Goal: Task Accomplishment & Management: Manage account settings

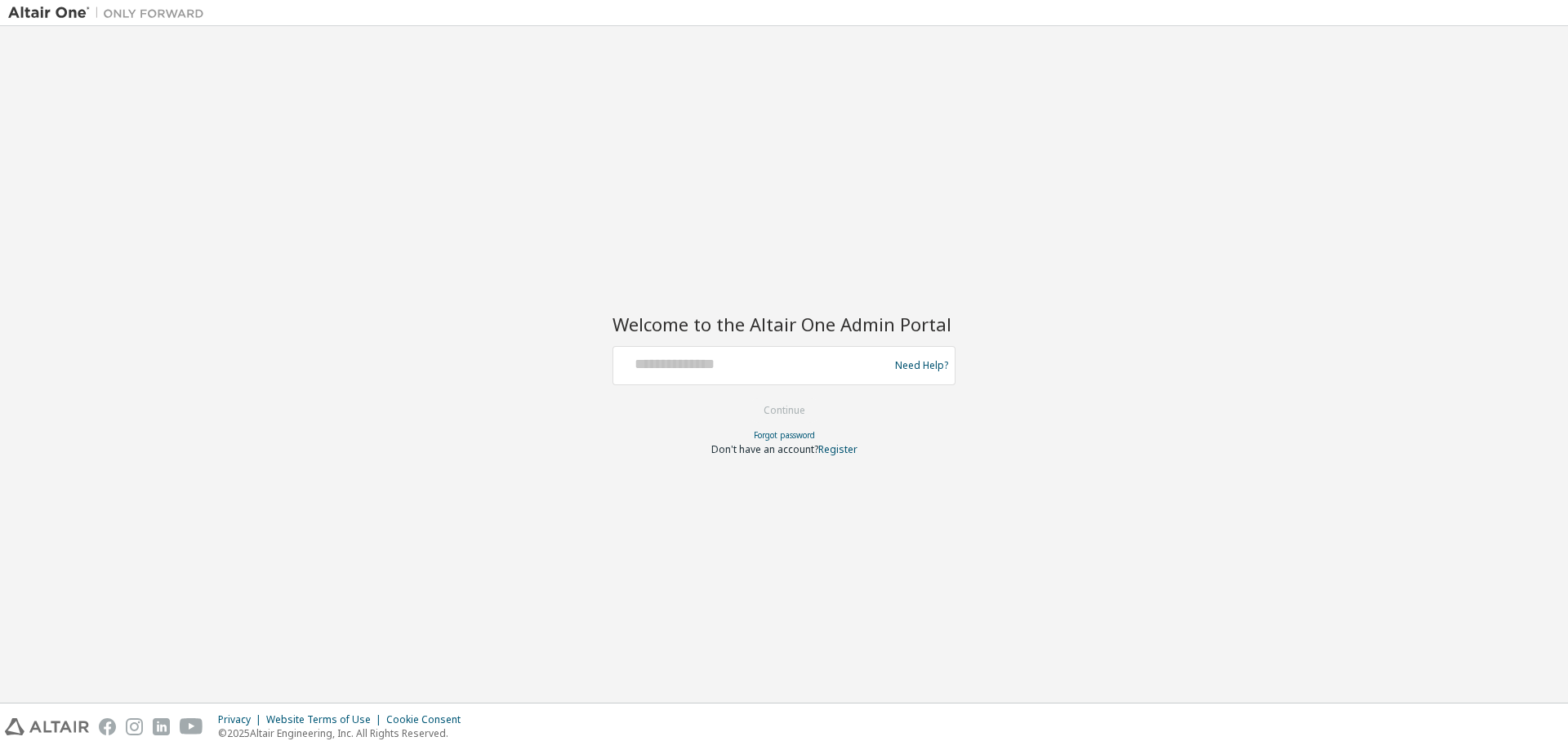
click at [755, 375] on div at bounding box center [753, 366] width 267 height 31
click at [742, 365] on input "text" at bounding box center [753, 362] width 267 height 23
type input "**********"
click at [779, 408] on button "Continue" at bounding box center [784, 410] width 76 height 24
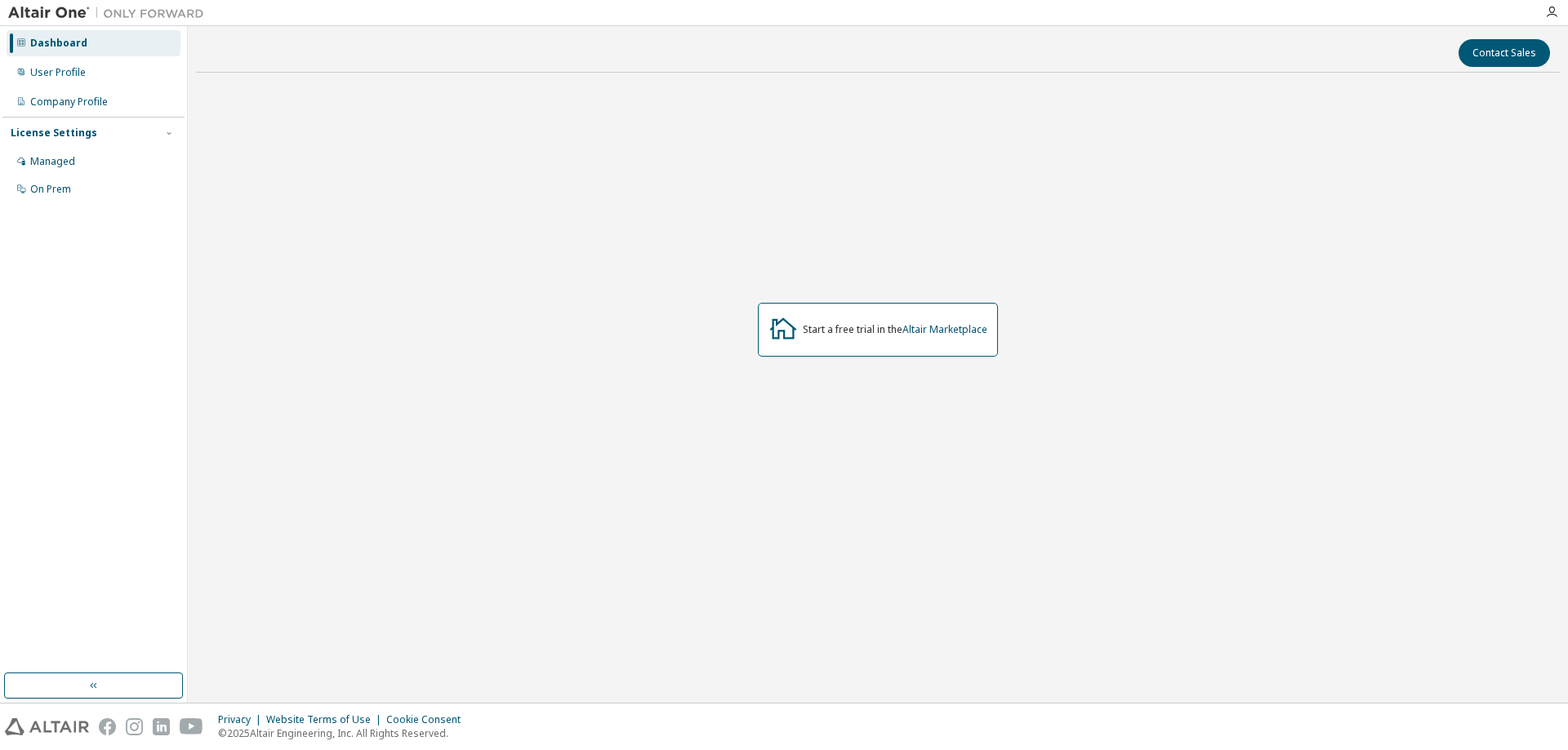
click at [903, 179] on div "Start a free trial in the Altair Marketplace" at bounding box center [877, 329] width 1364 height 487
click at [52, 157] on div "Managed" at bounding box center [53, 161] width 45 height 13
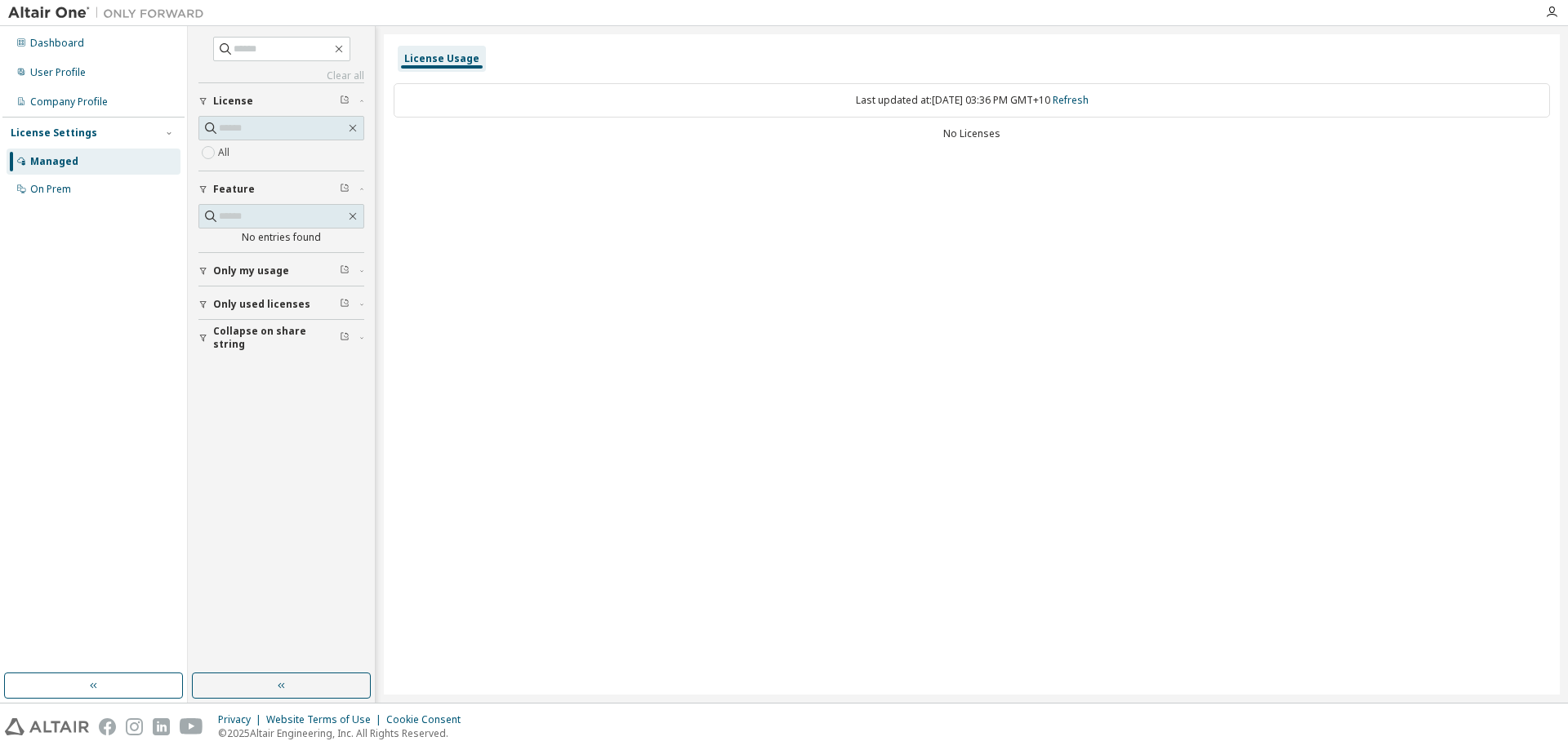
click at [233, 100] on span "License" at bounding box center [233, 101] width 40 height 13
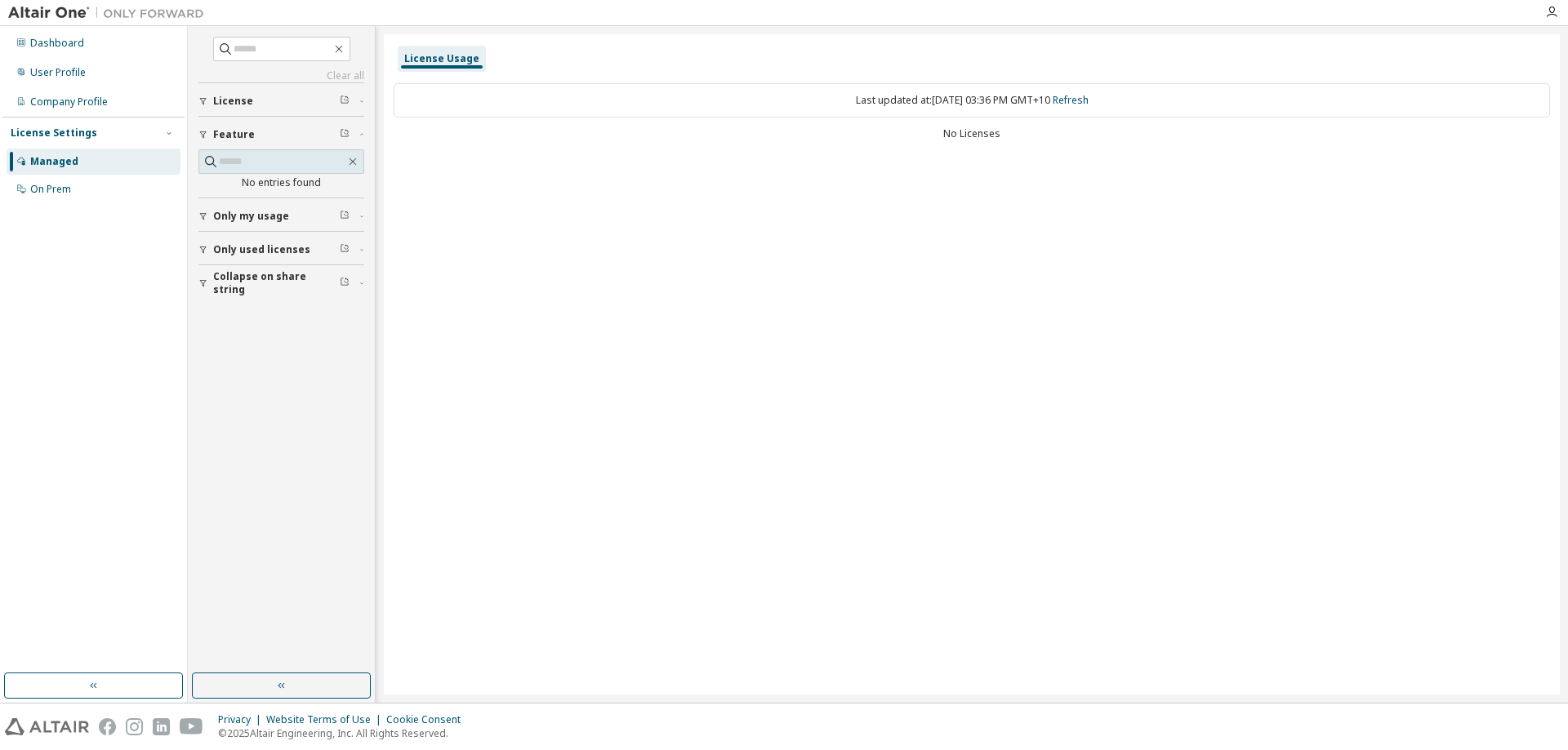
click at [233, 100] on span "License" at bounding box center [233, 101] width 40 height 13
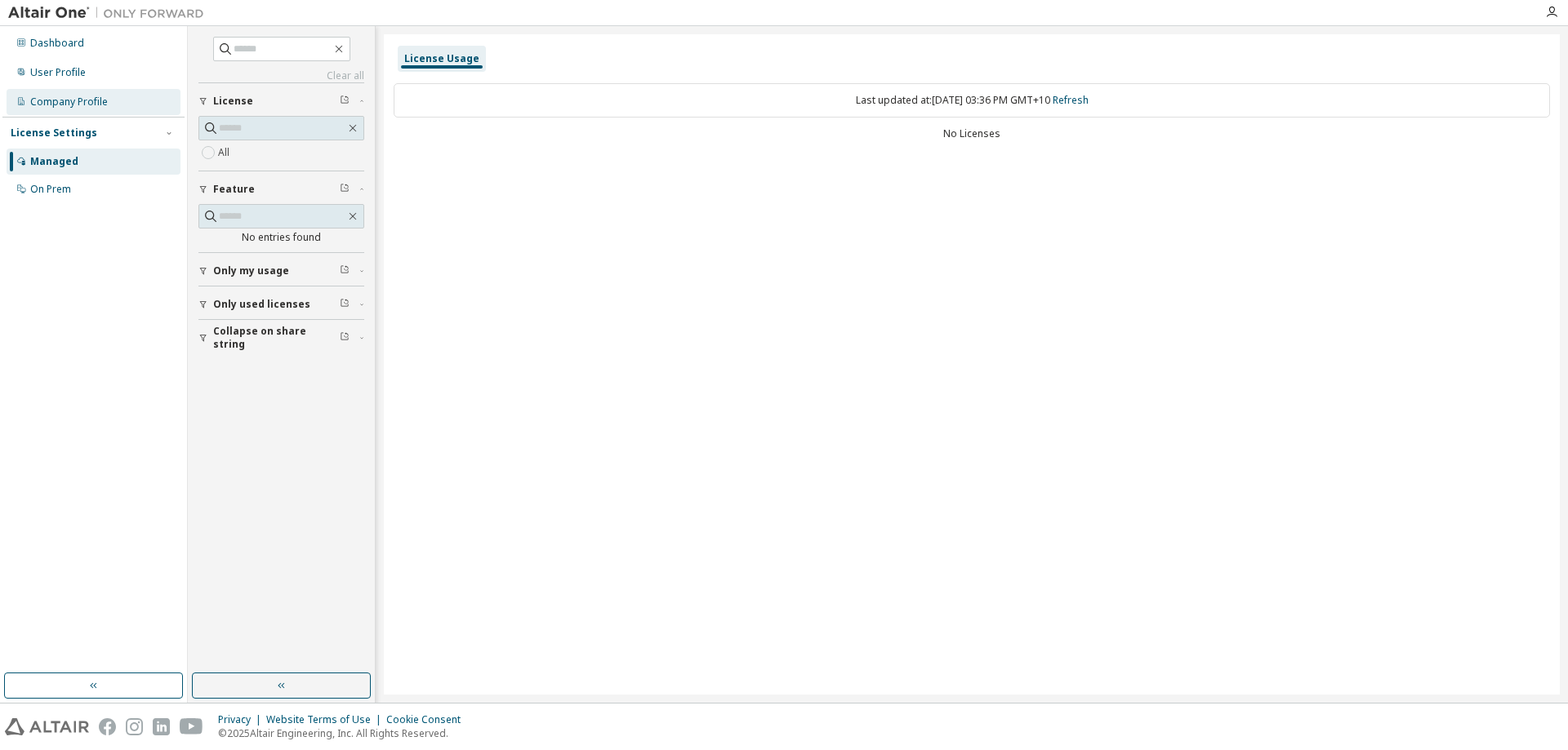
click at [72, 105] on div "Company Profile" at bounding box center [69, 102] width 78 height 13
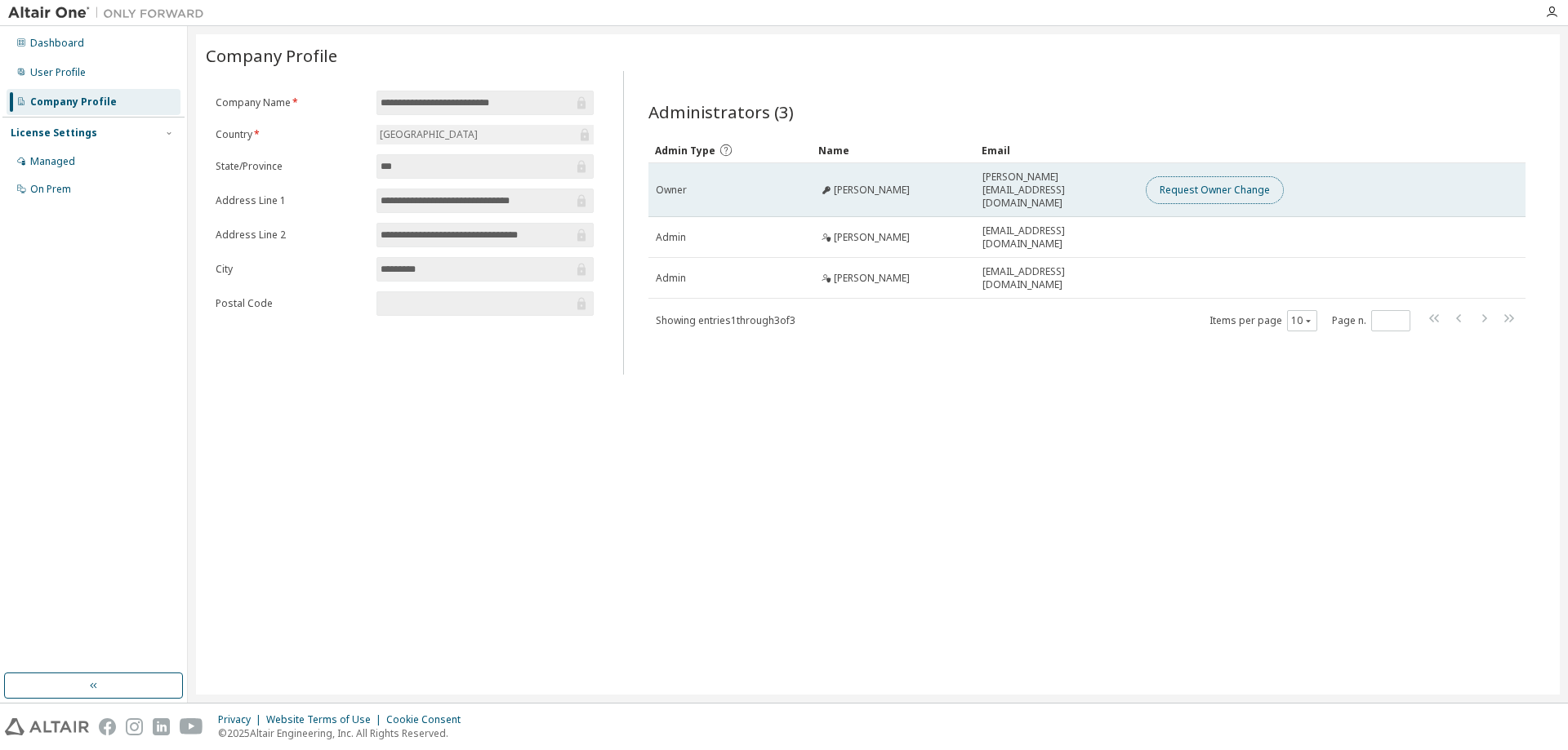
click at [1220, 180] on button "Request Owner Change" at bounding box center [1215, 190] width 138 height 28
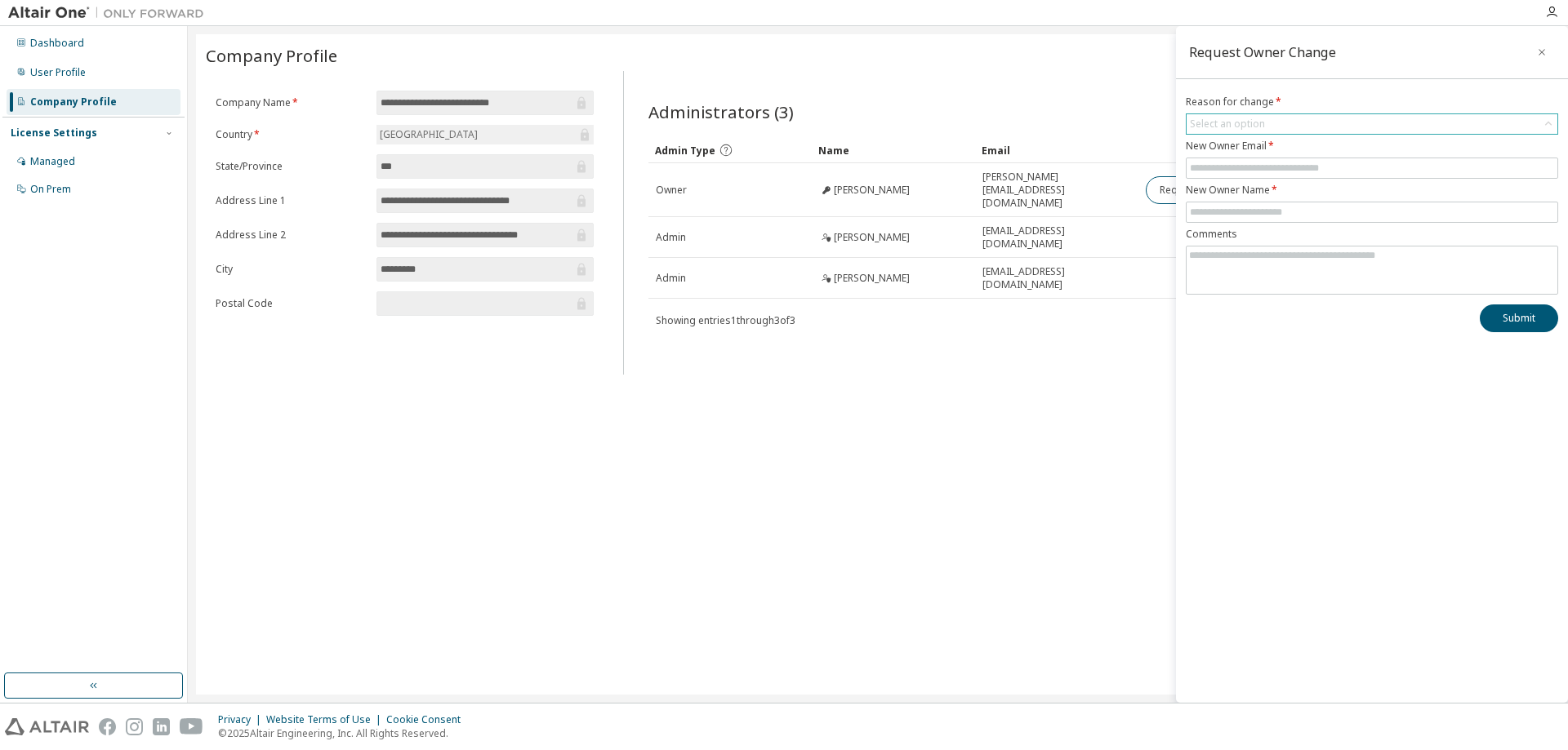
click at [1324, 122] on div "Select an option" at bounding box center [1371, 124] width 370 height 20
click at [1320, 114] on div "Select an option" at bounding box center [1371, 124] width 370 height 20
click at [1291, 127] on div "Select an option" at bounding box center [1371, 124] width 370 height 20
click at [1301, 168] on li "User has left organisation" at bounding box center [1370, 170] width 368 height 21
click at [1311, 170] on input "text" at bounding box center [1371, 168] width 364 height 13
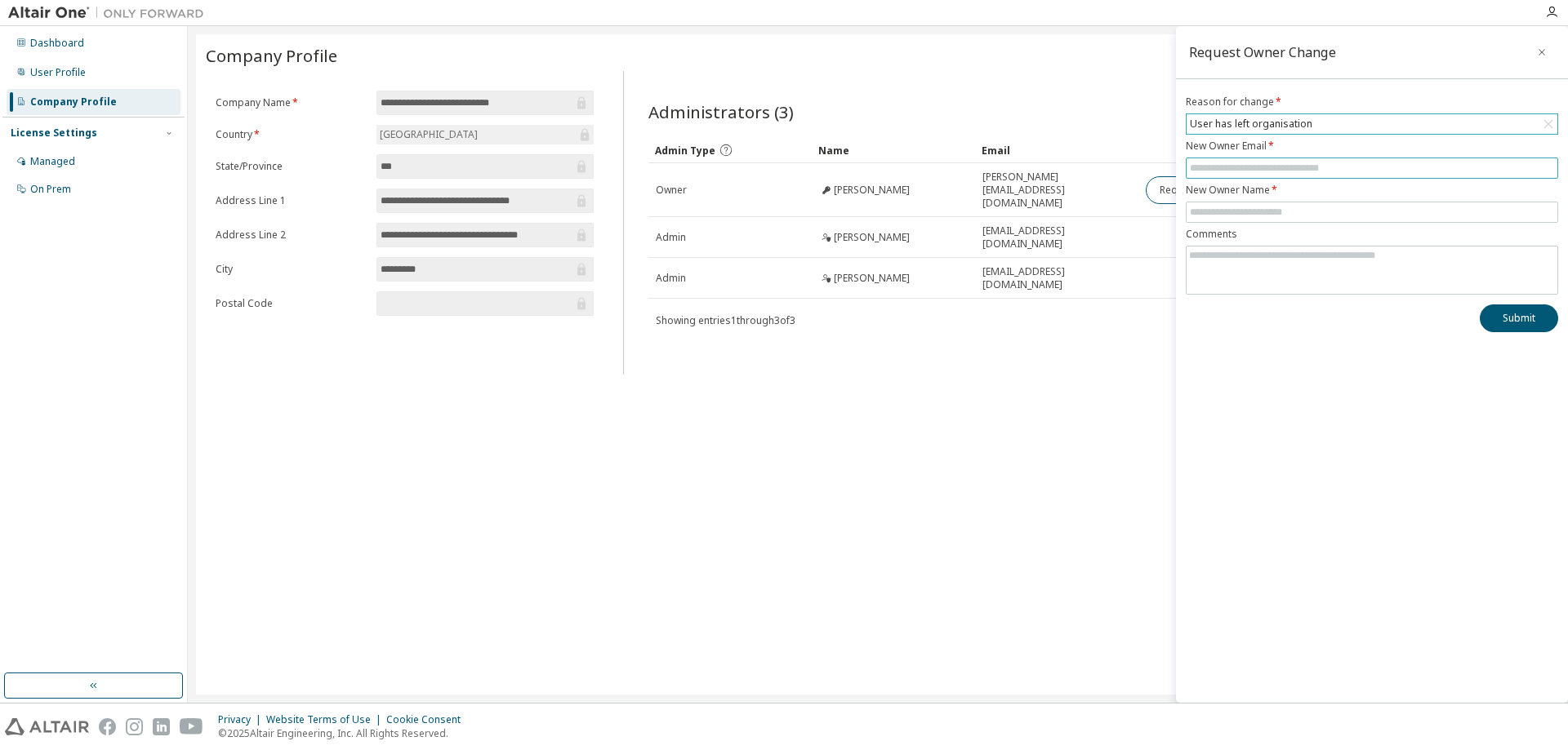
type input "**********"
click at [1309, 211] on input "text" at bounding box center [1371, 212] width 364 height 13
type input "*********"
click at [1343, 251] on textarea at bounding box center [1371, 267] width 370 height 42
drag, startPoint x: 1388, startPoint y: 256, endPoint x: 1414, endPoint y: 256, distance: 26.0
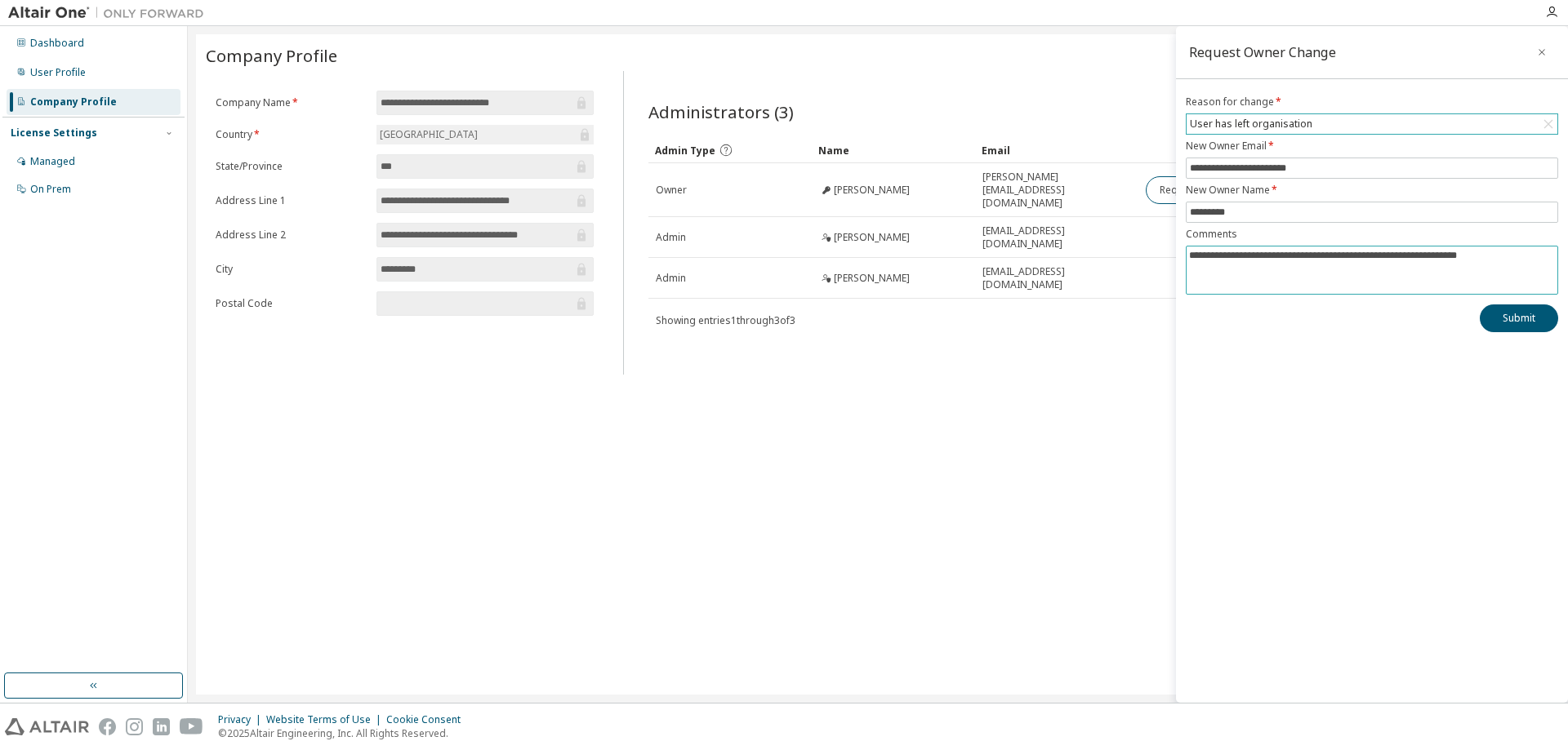
click at [1388, 256] on textarea "**********" at bounding box center [1371, 267] width 370 height 42
click at [1506, 254] on textarea "**********" at bounding box center [1371, 267] width 370 height 42
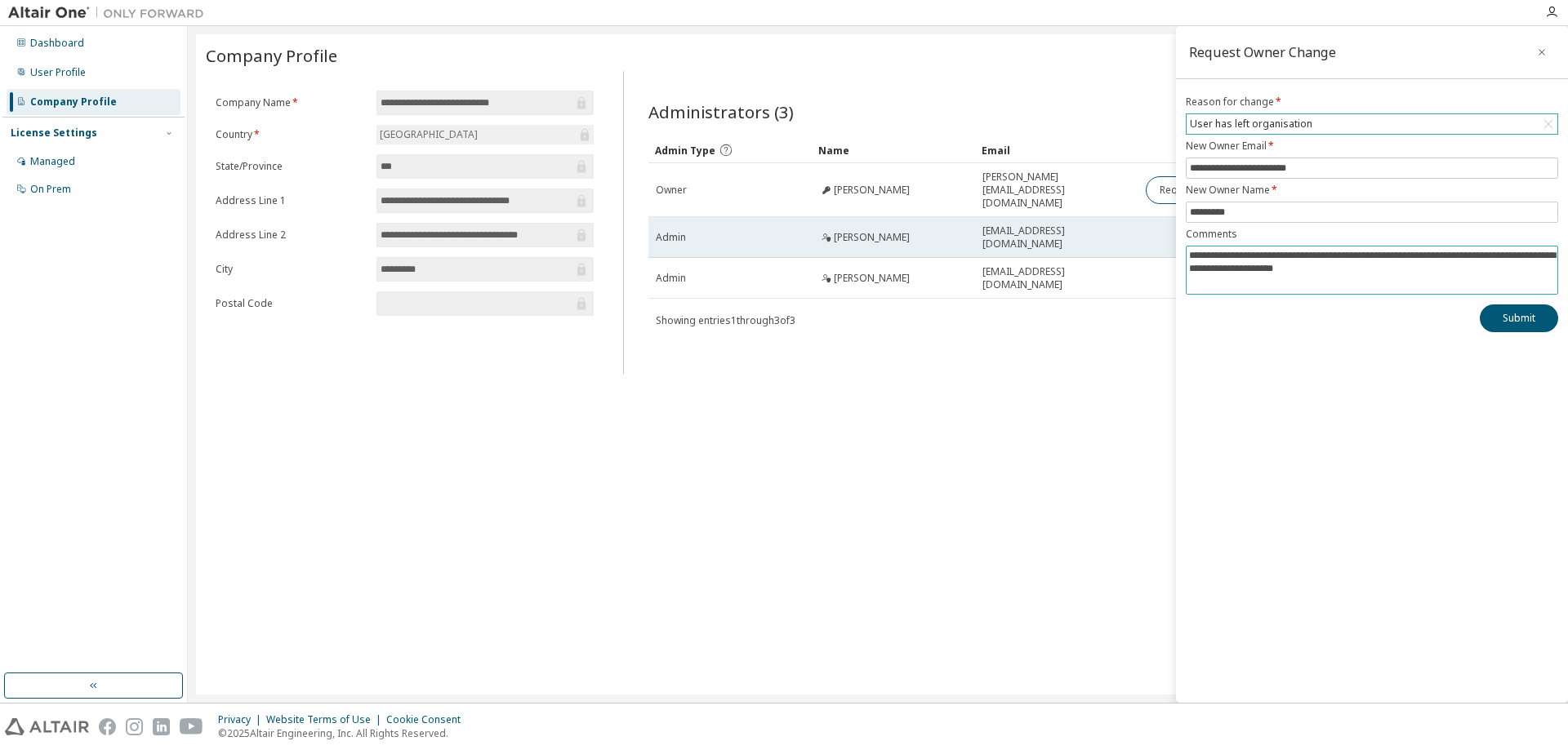
type textarea "**********"
drag, startPoint x: 1120, startPoint y: 217, endPoint x: 982, endPoint y: 231, distance: 138.7
click at [982, 231] on td "[EMAIL_ADDRESS][DOMAIN_NAME]" at bounding box center [1056, 238] width 164 height 41
copy span "[EMAIL_ADDRESS][DOMAIN_NAME]"
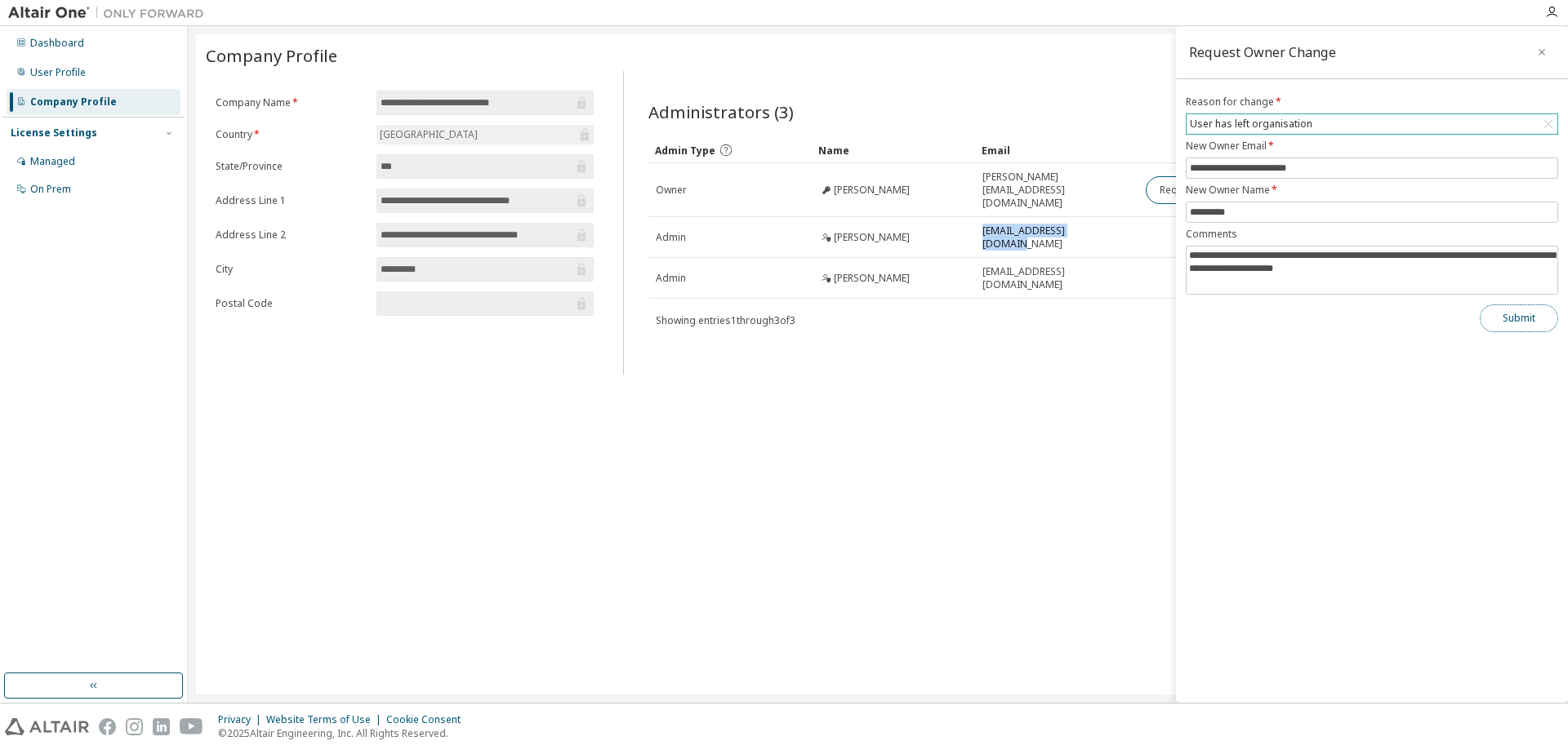
click at [1518, 318] on button "Submit" at bounding box center [1519, 318] width 79 height 28
click at [1543, 46] on icon "button" at bounding box center [1541, 52] width 12 height 13
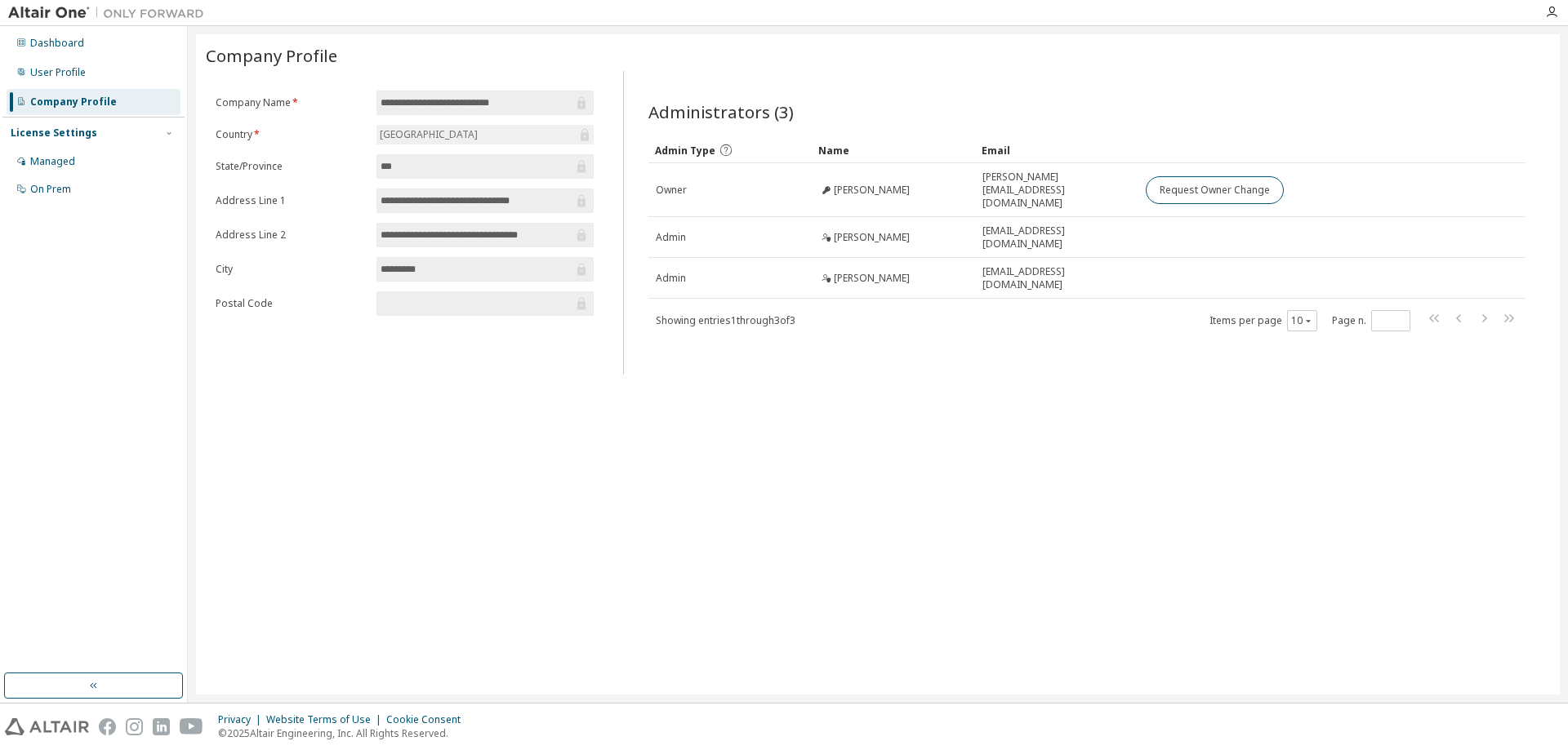
click at [71, 135] on div "License Settings" at bounding box center [54, 133] width 87 height 13
click at [80, 71] on div "User Profile" at bounding box center [58, 72] width 55 height 13
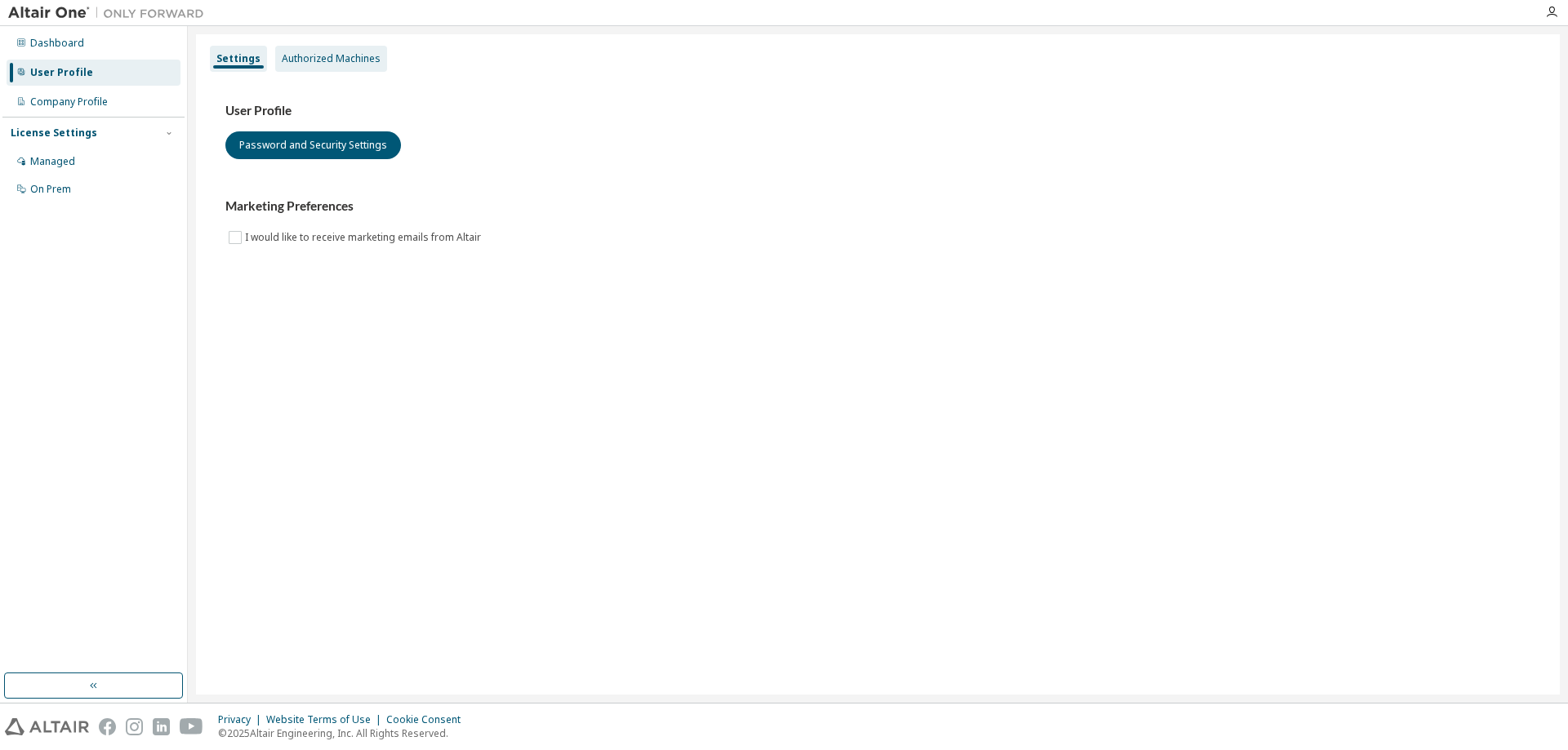
click at [314, 62] on div "Authorized Machines" at bounding box center [331, 58] width 98 height 13
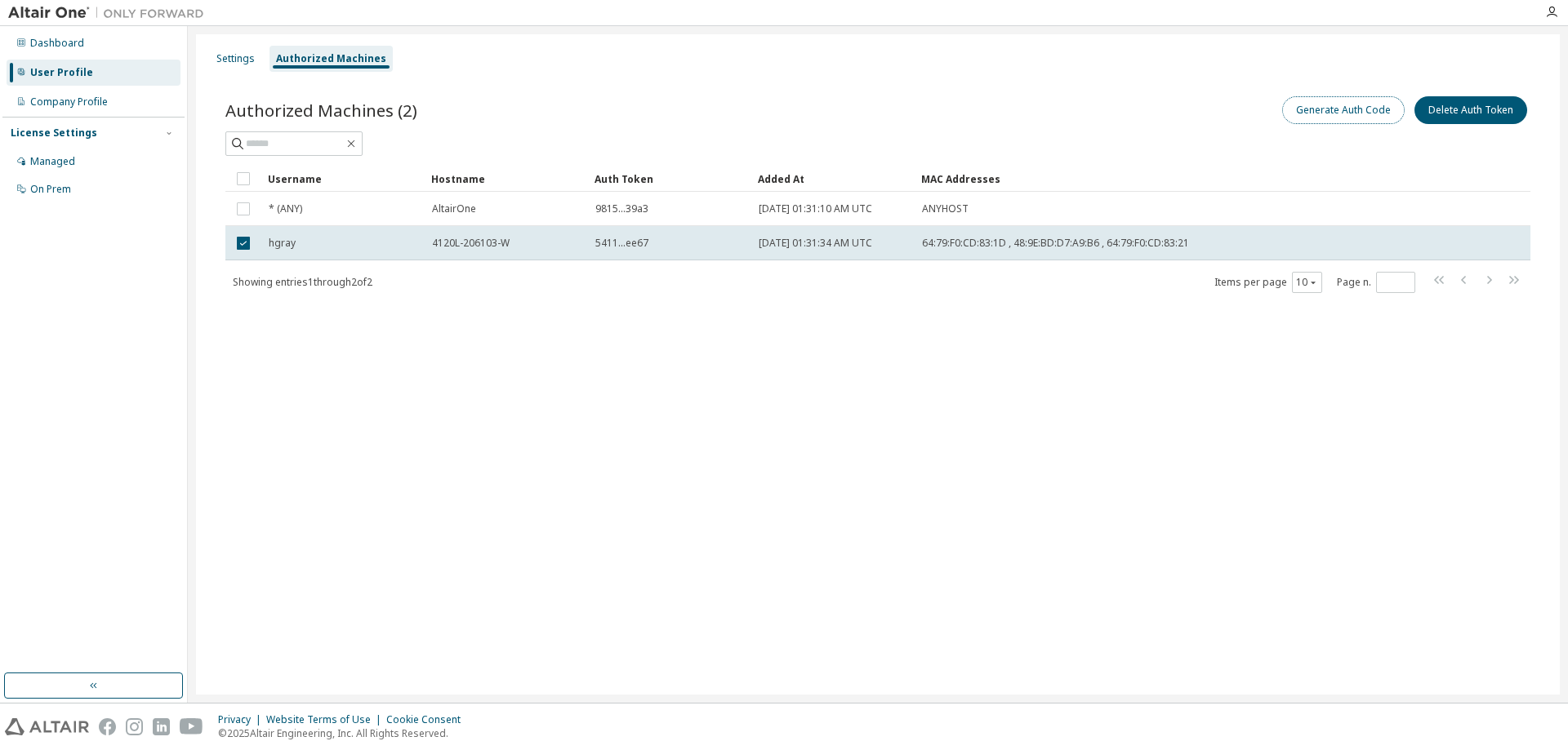
click at [1325, 109] on button "Generate Auth Code" at bounding box center [1343, 110] width 123 height 28
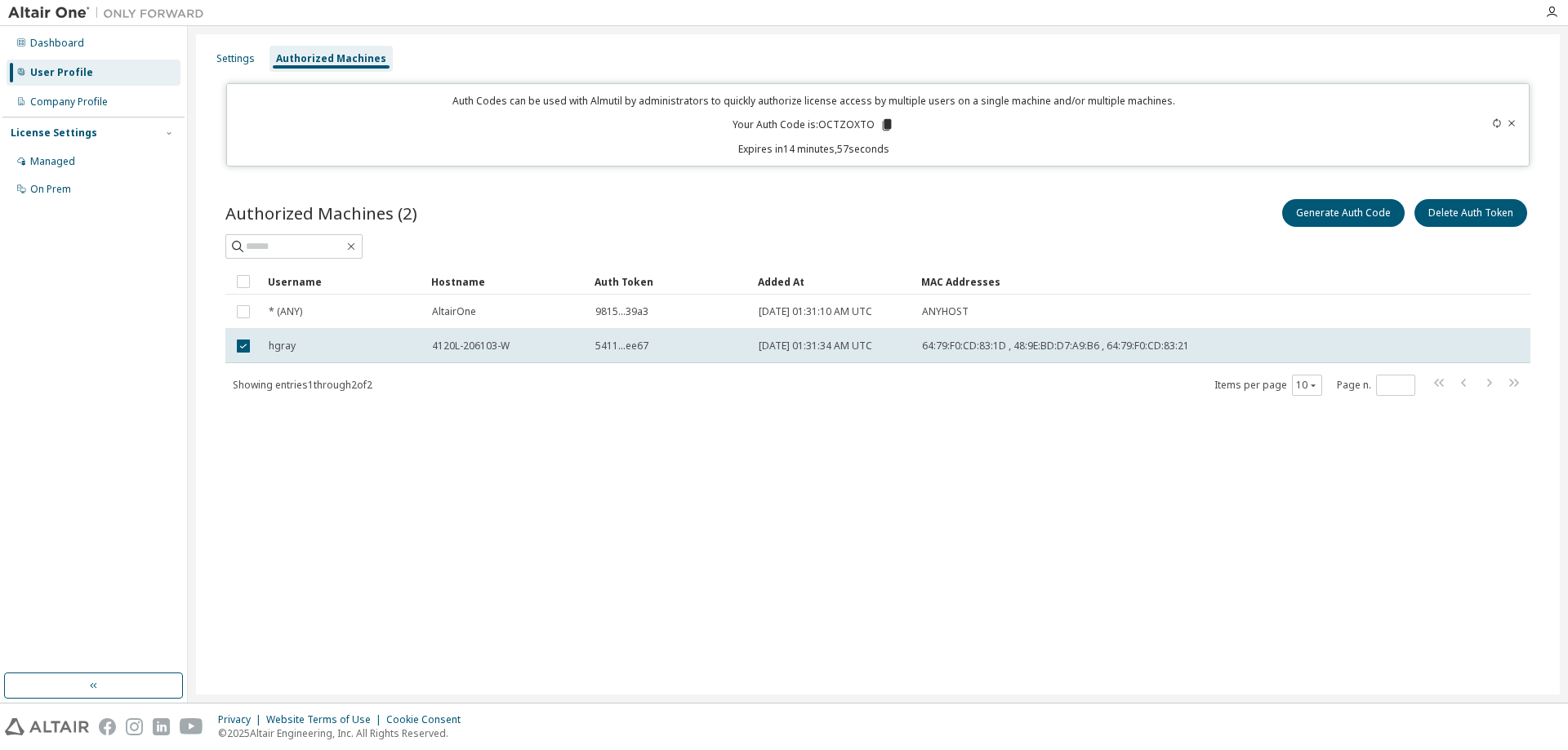
click at [849, 119] on p "Your Auth Code is: OCTZOXTO" at bounding box center [813, 124] width 162 height 14
drag, startPoint x: 1015, startPoint y: 519, endPoint x: 1015, endPoint y: 501, distance: 18.0
click at [1014, 519] on div "Settings Authorized Machines Auth Codes can be used with Almutil by administrat…" at bounding box center [877, 364] width 1364 height 661
click at [240, 60] on div "Settings" at bounding box center [235, 58] width 38 height 13
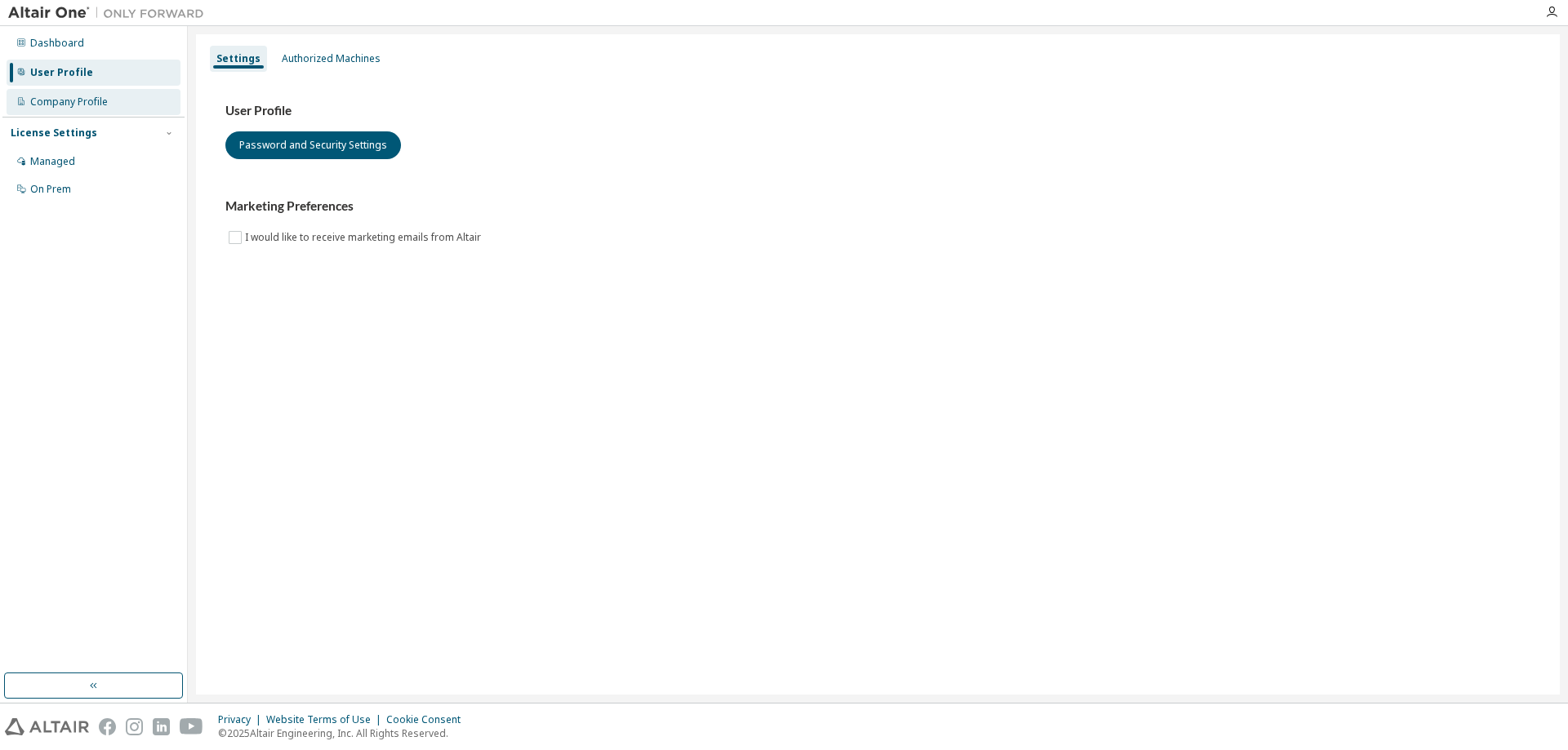
click at [69, 100] on div "Company Profile" at bounding box center [69, 102] width 78 height 13
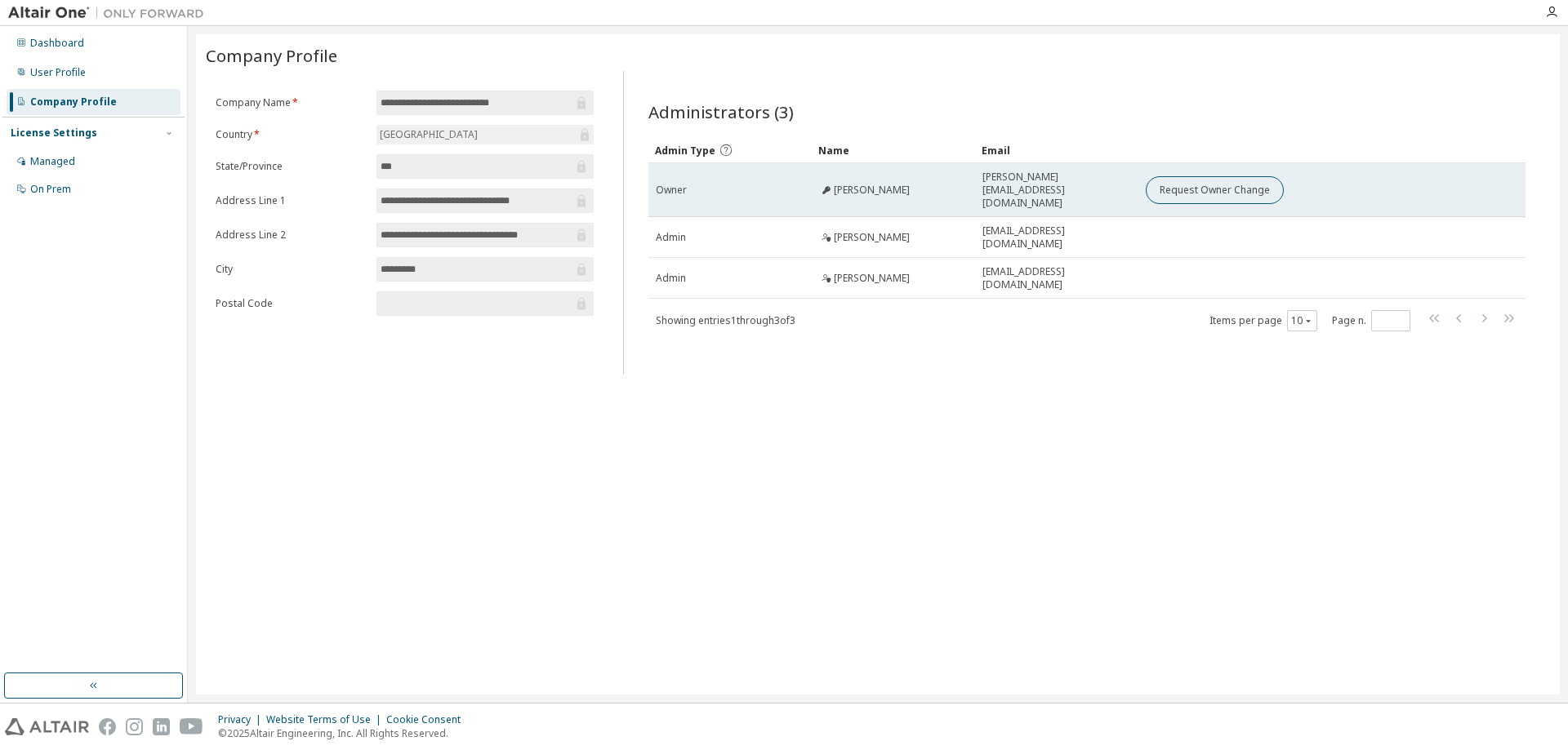
click at [825, 185] on icon at bounding box center [826, 190] width 10 height 10
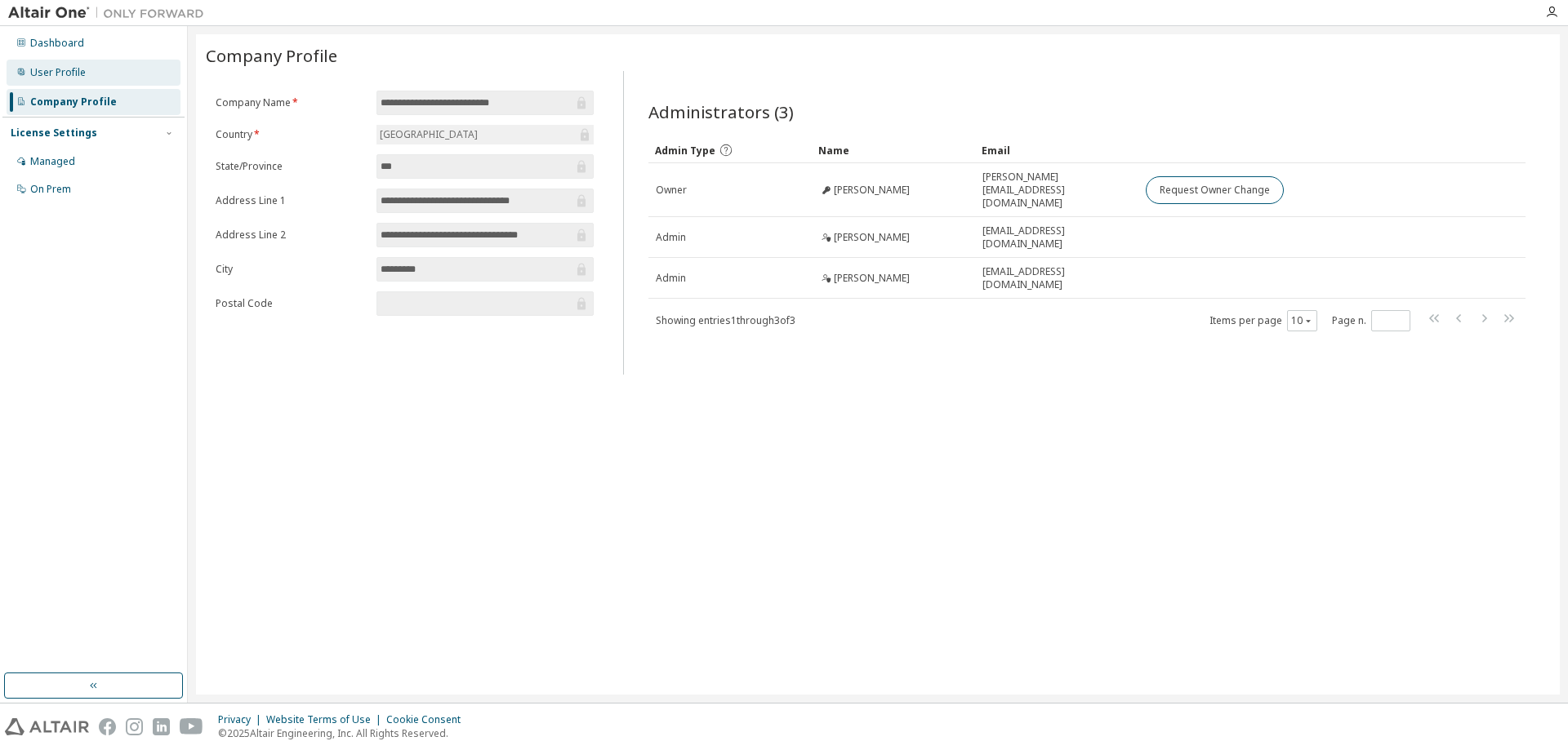
click at [65, 70] on div "User Profile" at bounding box center [58, 72] width 55 height 13
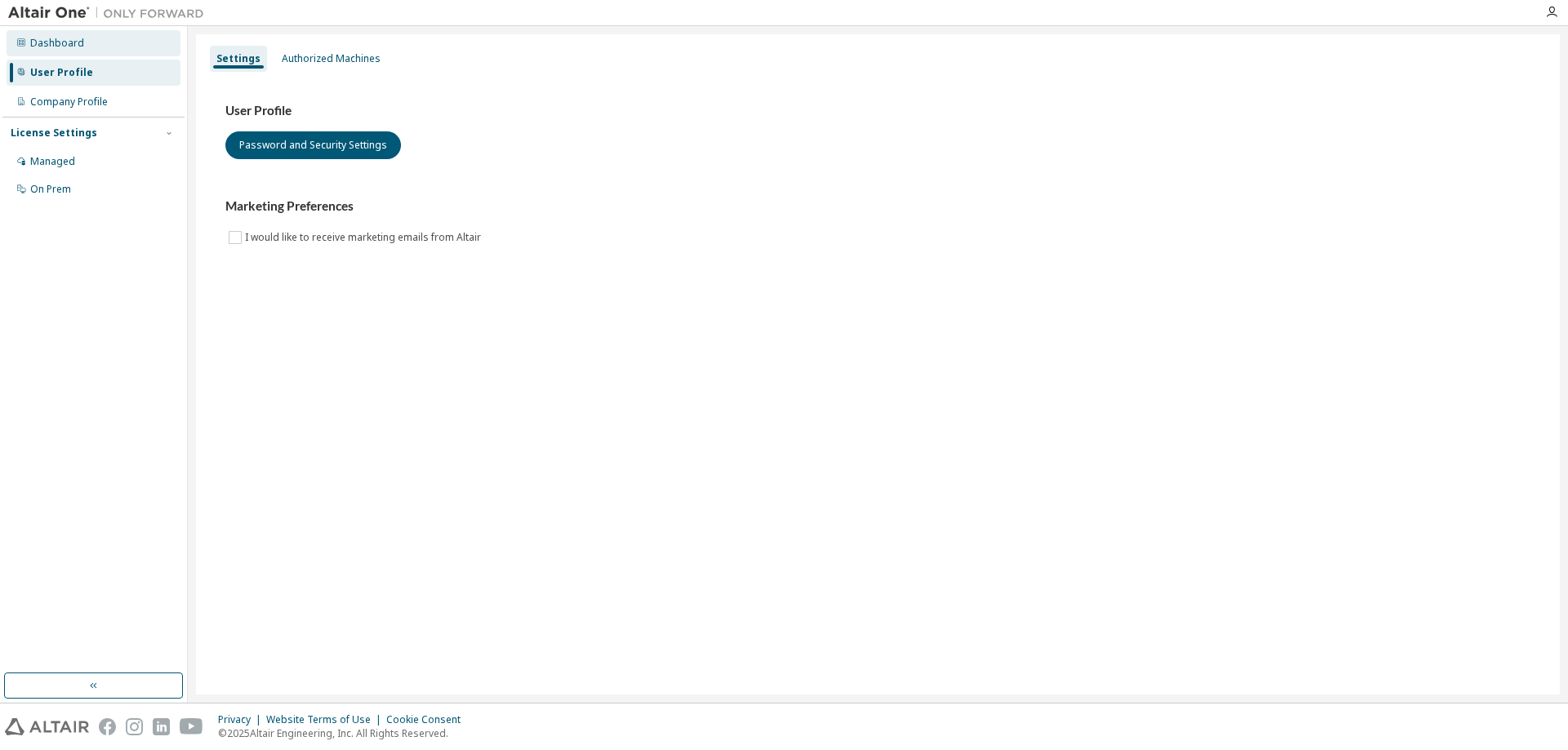
click at [47, 47] on div "Dashboard" at bounding box center [57, 43] width 54 height 13
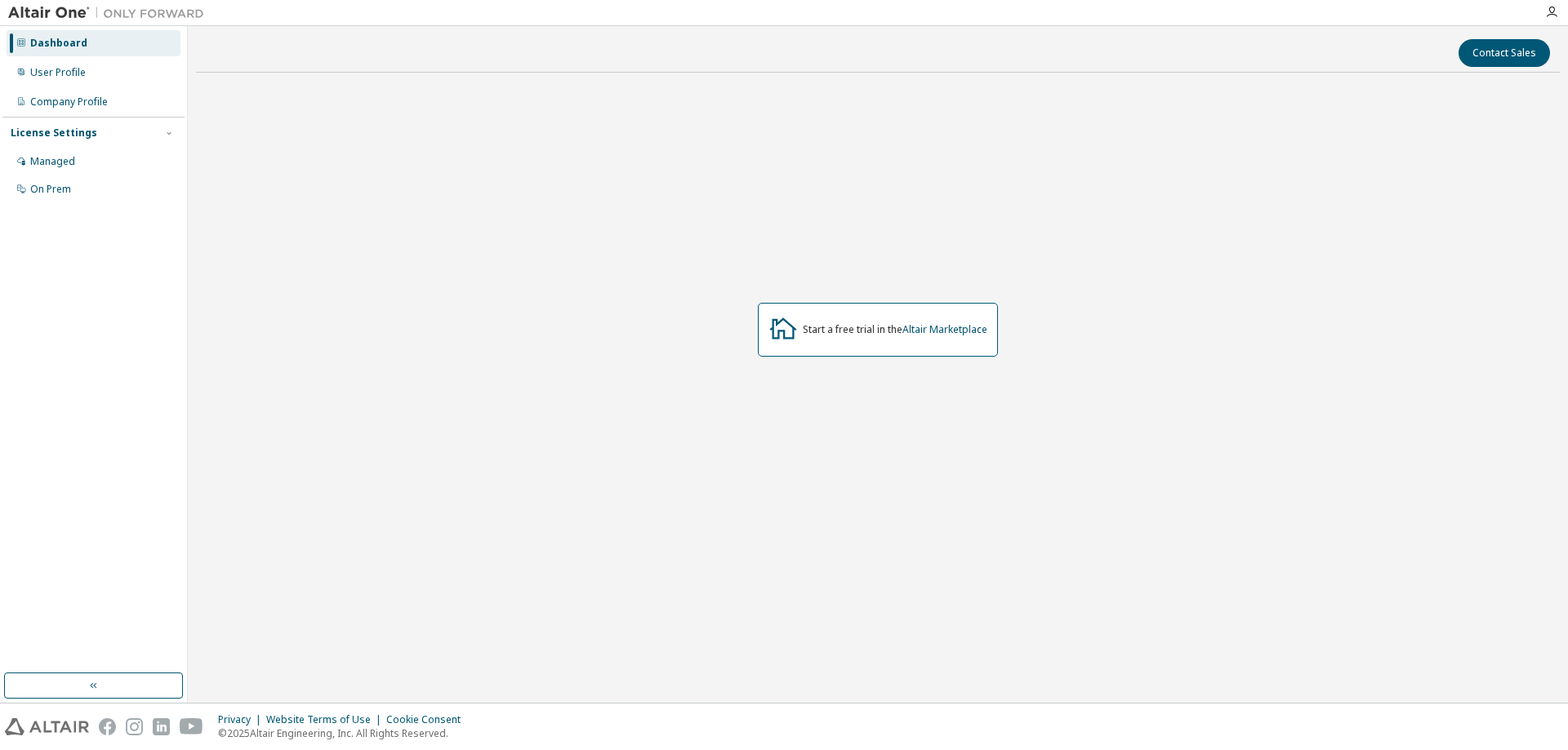
click at [816, 529] on div "Start a free trial in the Altair Marketplace" at bounding box center [877, 329] width 1364 height 487
click at [57, 40] on div "Dashboard" at bounding box center [59, 43] width 57 height 13
click at [61, 72] on div "User Profile" at bounding box center [58, 72] width 55 height 13
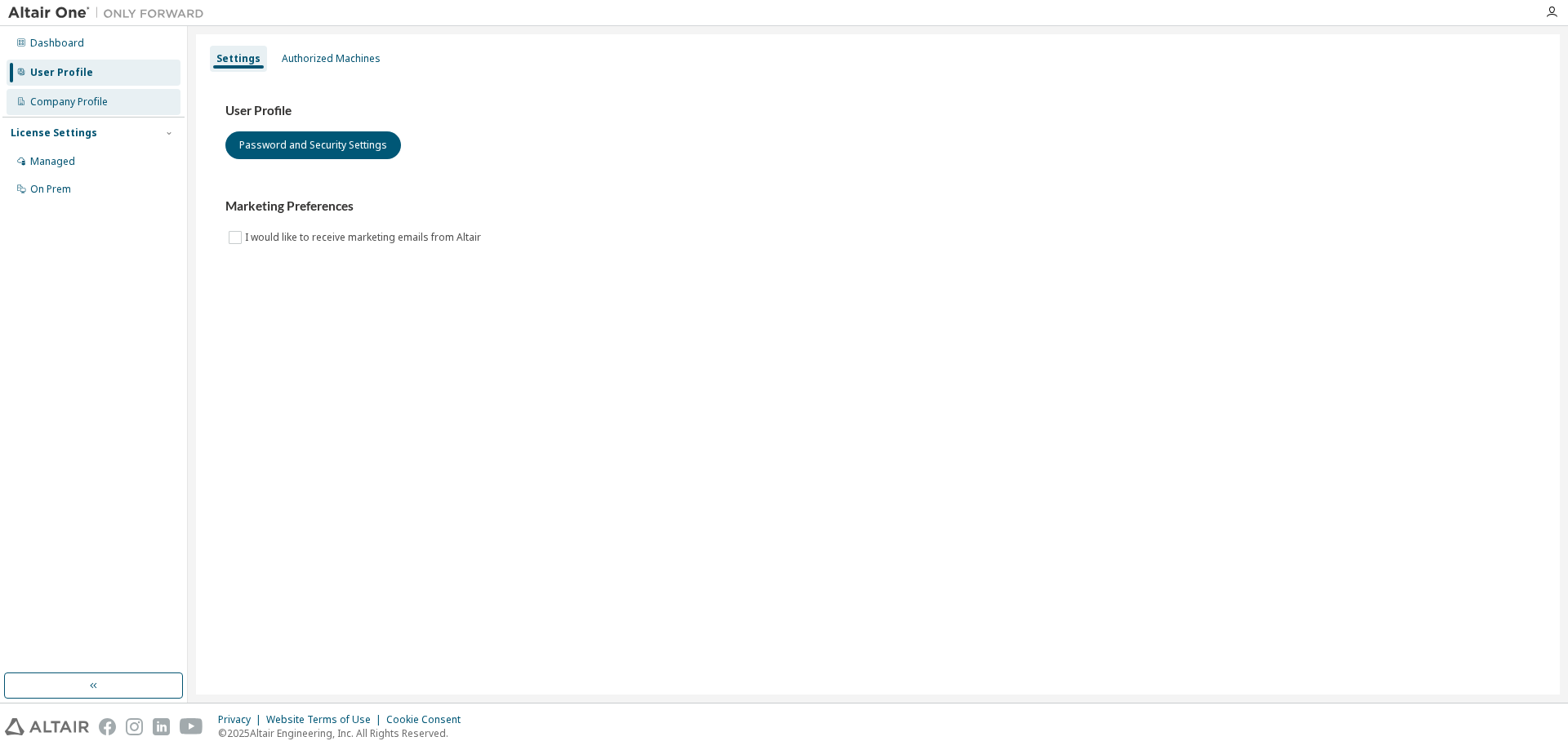
click at [58, 100] on div "Company Profile" at bounding box center [69, 102] width 78 height 13
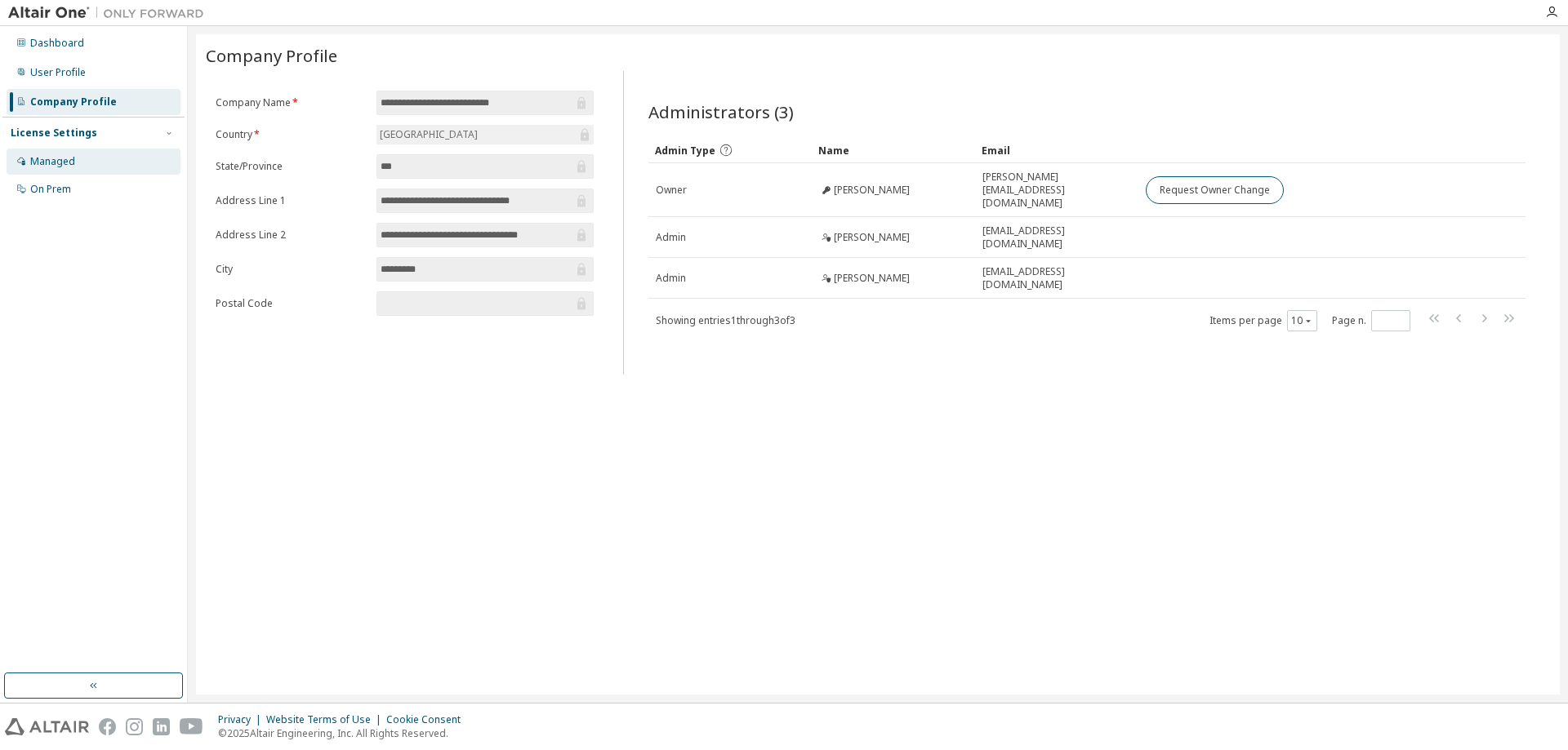
click at [55, 162] on div "Managed" at bounding box center [53, 161] width 45 height 13
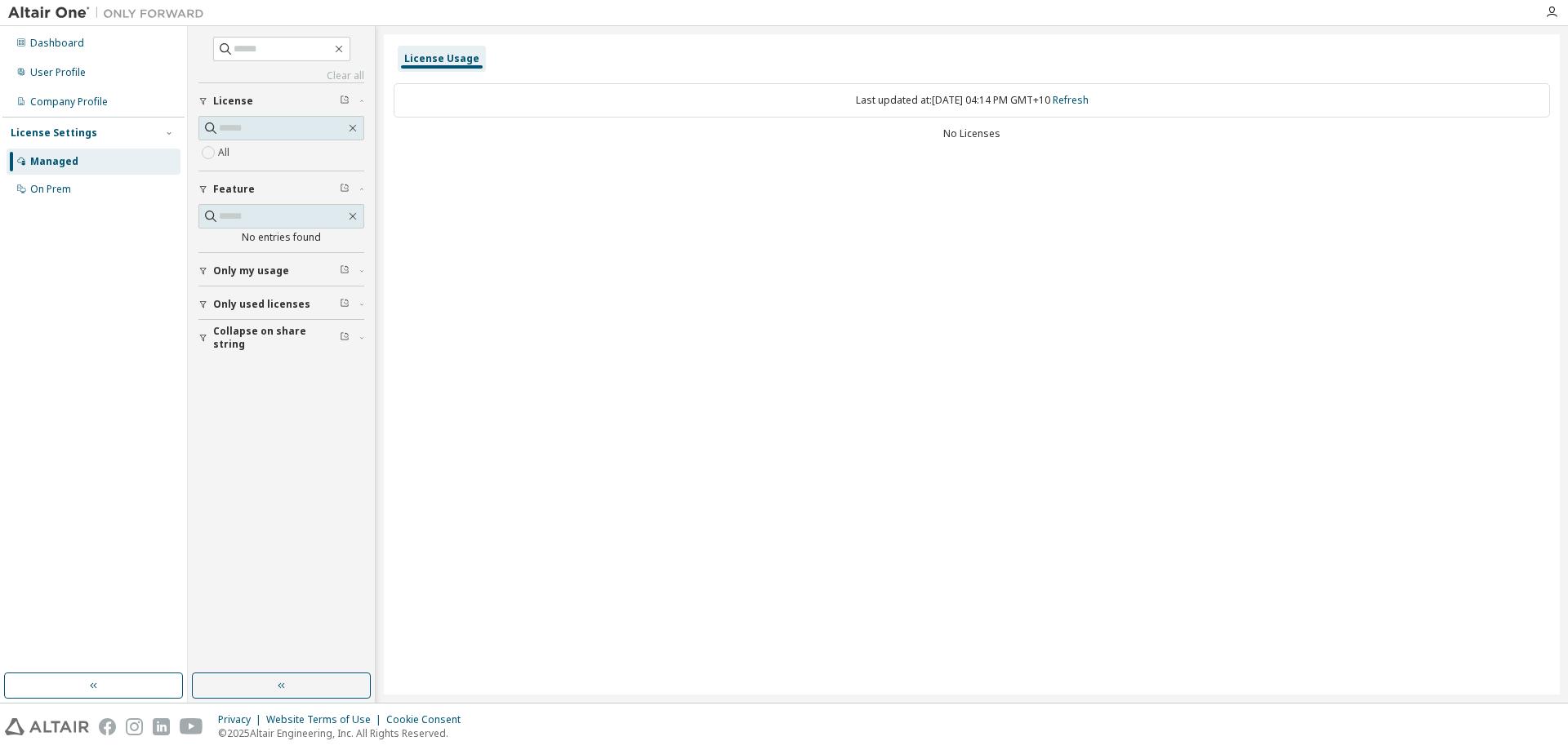
click at [211, 300] on div "button" at bounding box center [206, 304] width 14 height 10
click at [198, 268] on div "Clear all Collapse on share string Only used licenses Yes No Only my usage Feat…" at bounding box center [282, 350] width 182 height 642
click at [205, 268] on icon "button" at bounding box center [203, 271] width 6 height 7
click at [201, 432] on icon "button" at bounding box center [203, 432] width 10 height 10
click at [50, 190] on div "On Prem" at bounding box center [51, 189] width 41 height 13
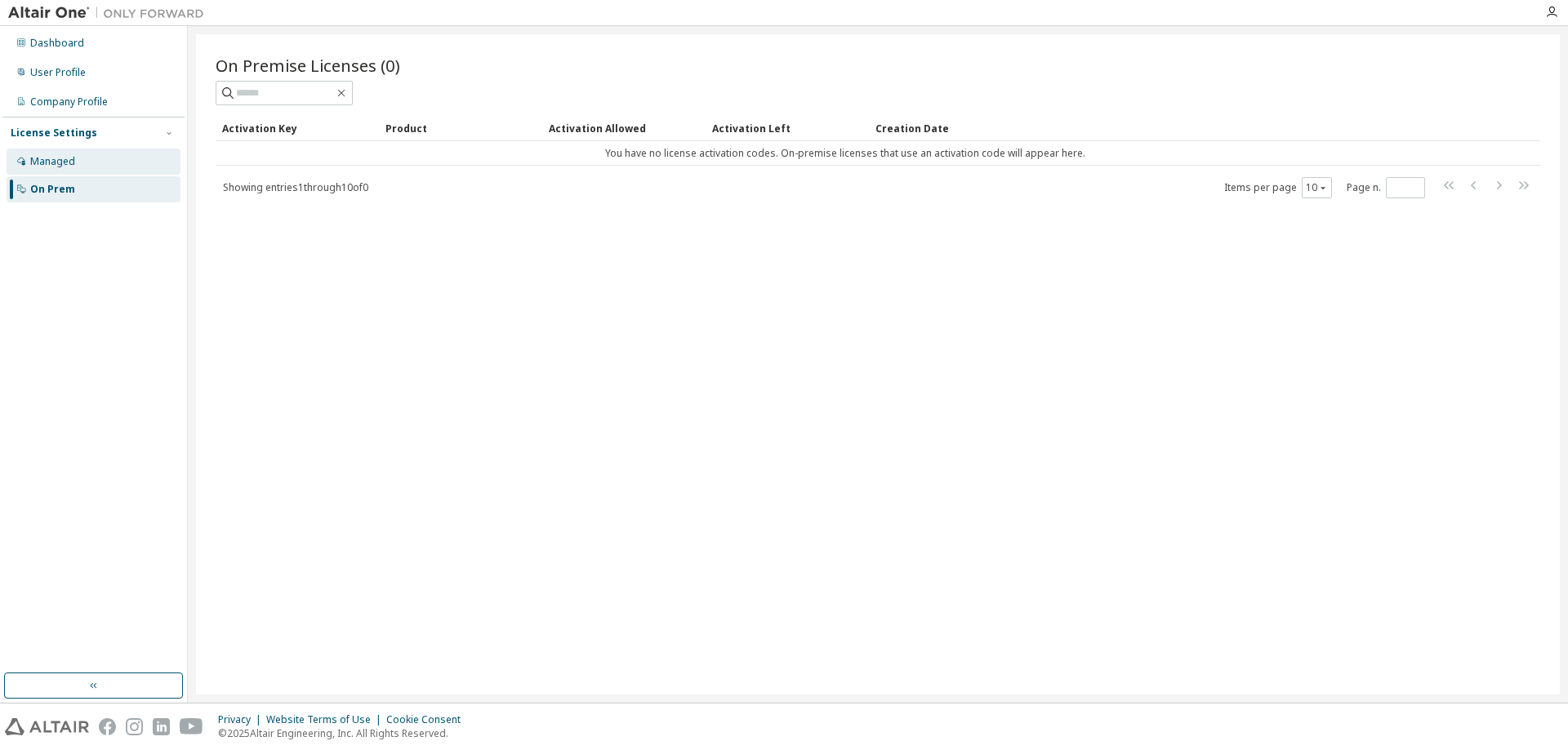
click at [45, 164] on div "Managed" at bounding box center [53, 161] width 45 height 13
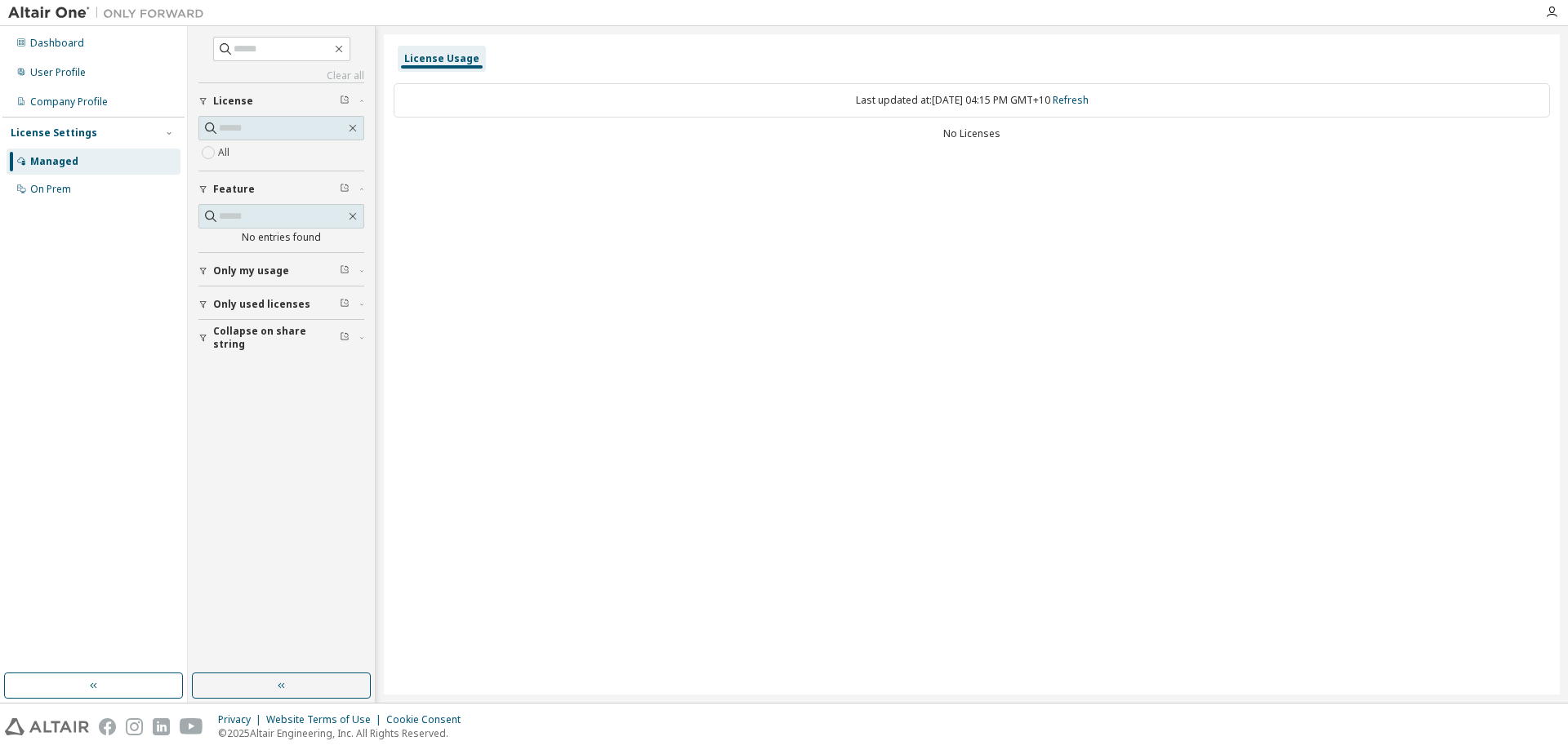
click at [254, 97] on div "License" at bounding box center [285, 101] width 146 height 13
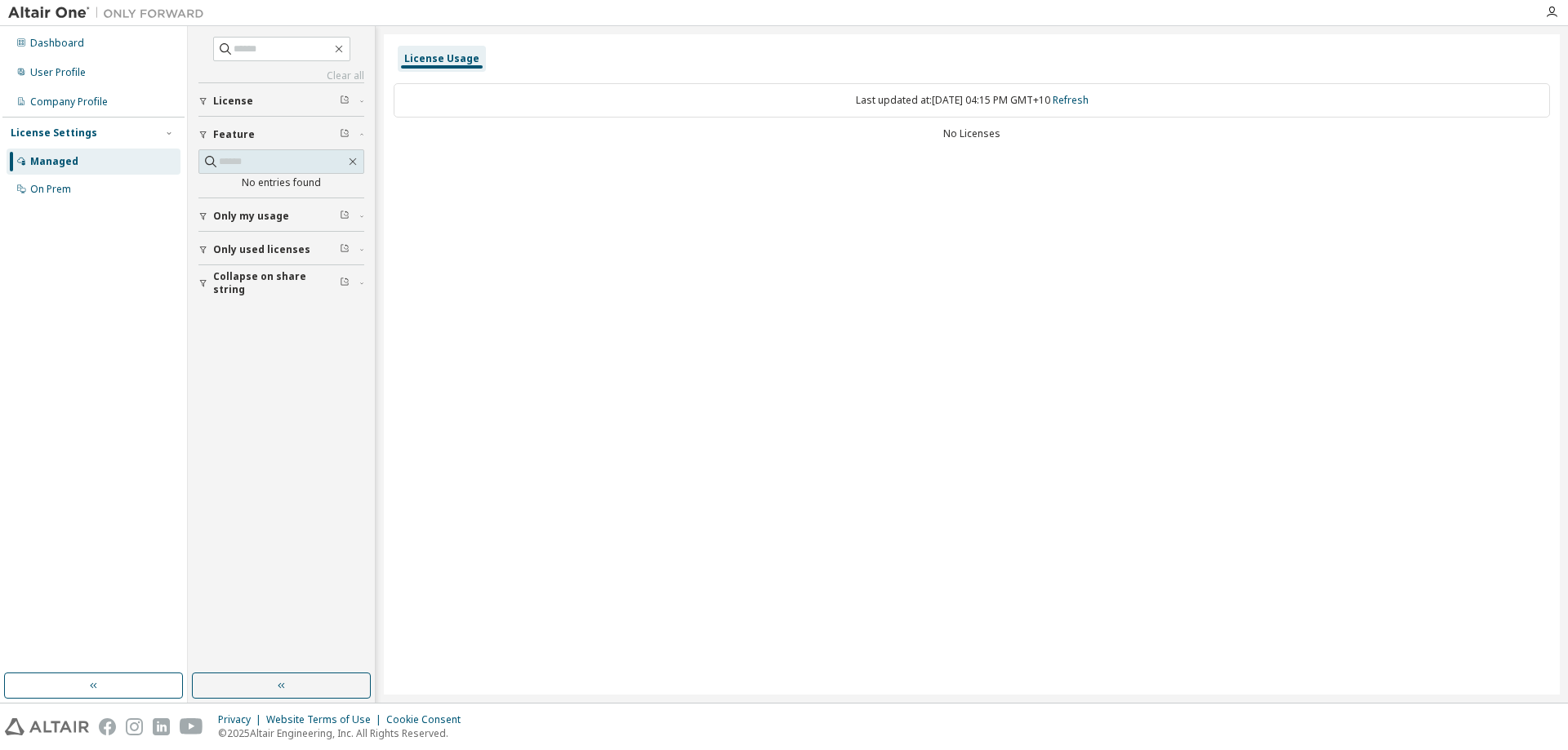
click at [230, 98] on span "License" at bounding box center [233, 101] width 40 height 13
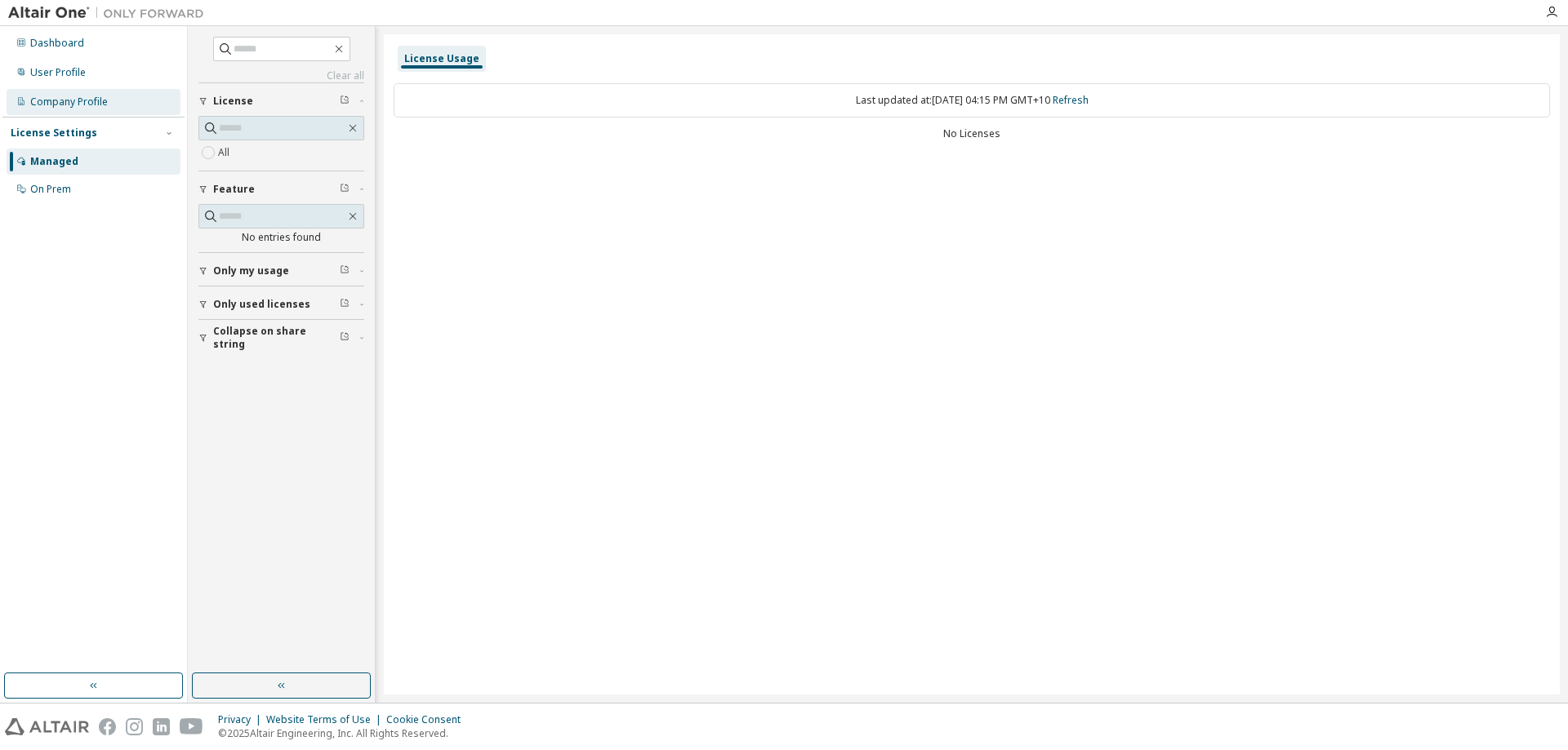
click at [71, 102] on div "Company Profile" at bounding box center [69, 102] width 78 height 13
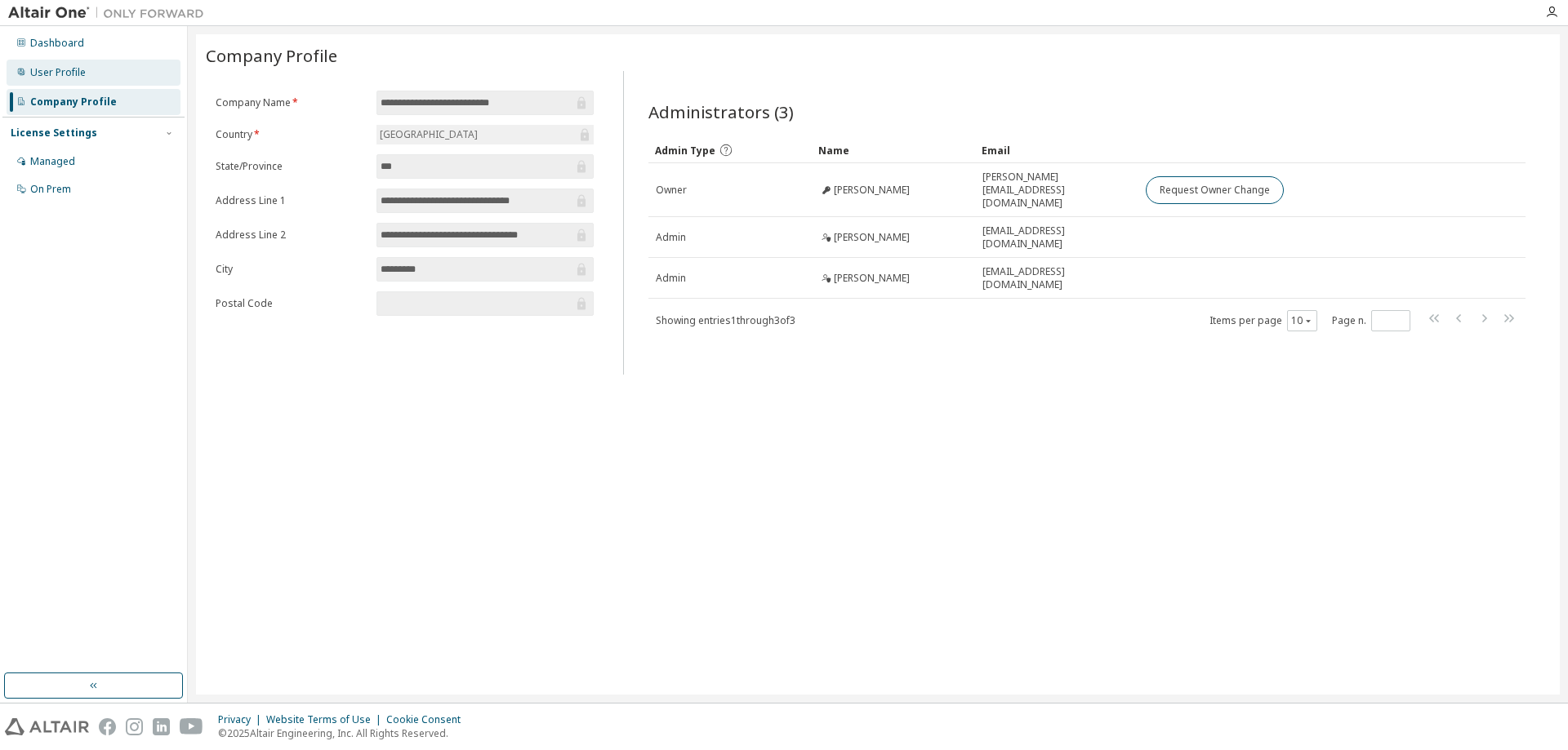
click at [69, 67] on div "User Profile" at bounding box center [58, 72] width 55 height 13
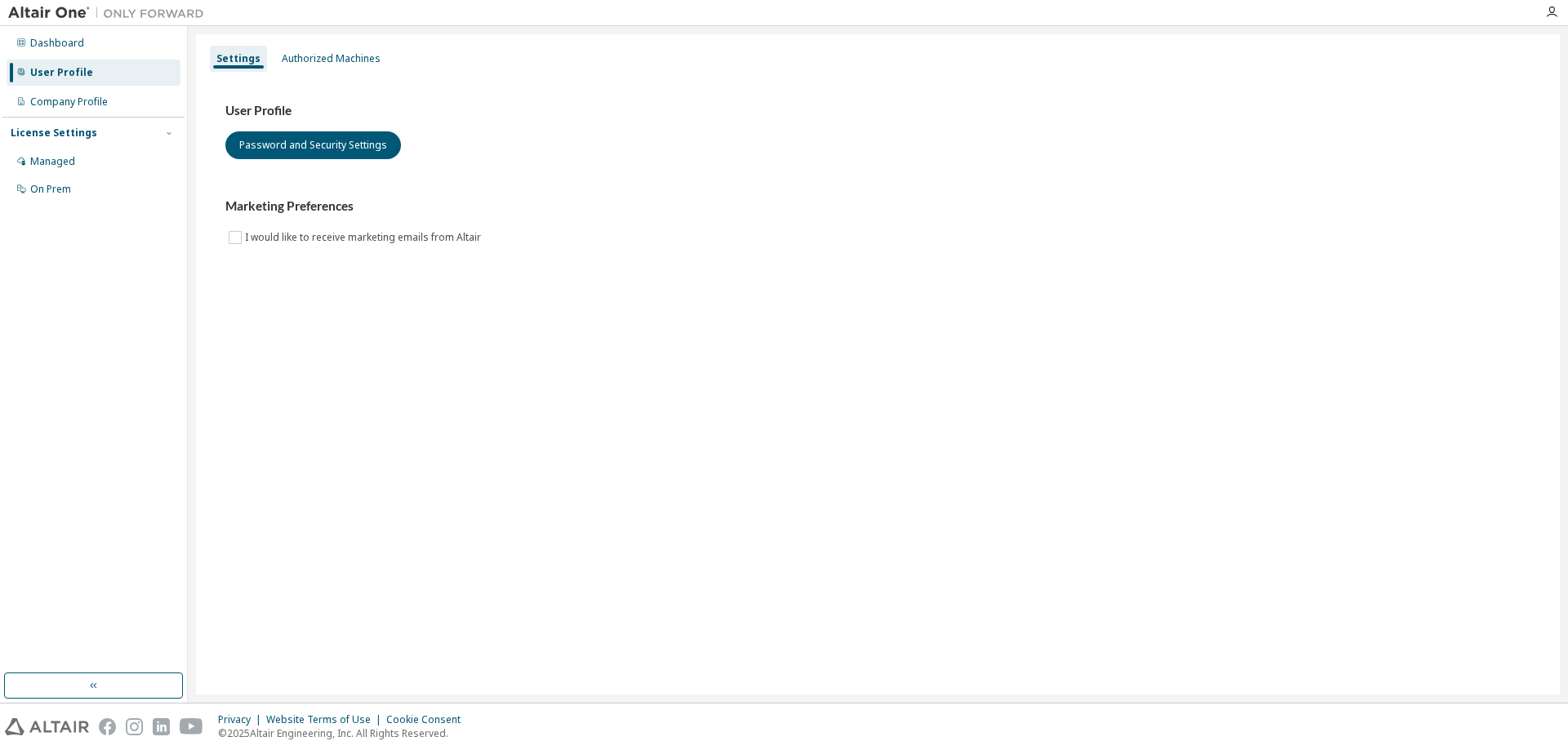
drag, startPoint x: 290, startPoint y: 331, endPoint x: 276, endPoint y: 330, distance: 14.0
click at [286, 330] on div "Settings Authorized Machines User Profile Password and Security Settings Market…" at bounding box center [877, 364] width 1364 height 661
click at [41, 101] on div "Company Profile" at bounding box center [69, 102] width 78 height 13
